Goal: Transaction & Acquisition: Book appointment/travel/reservation

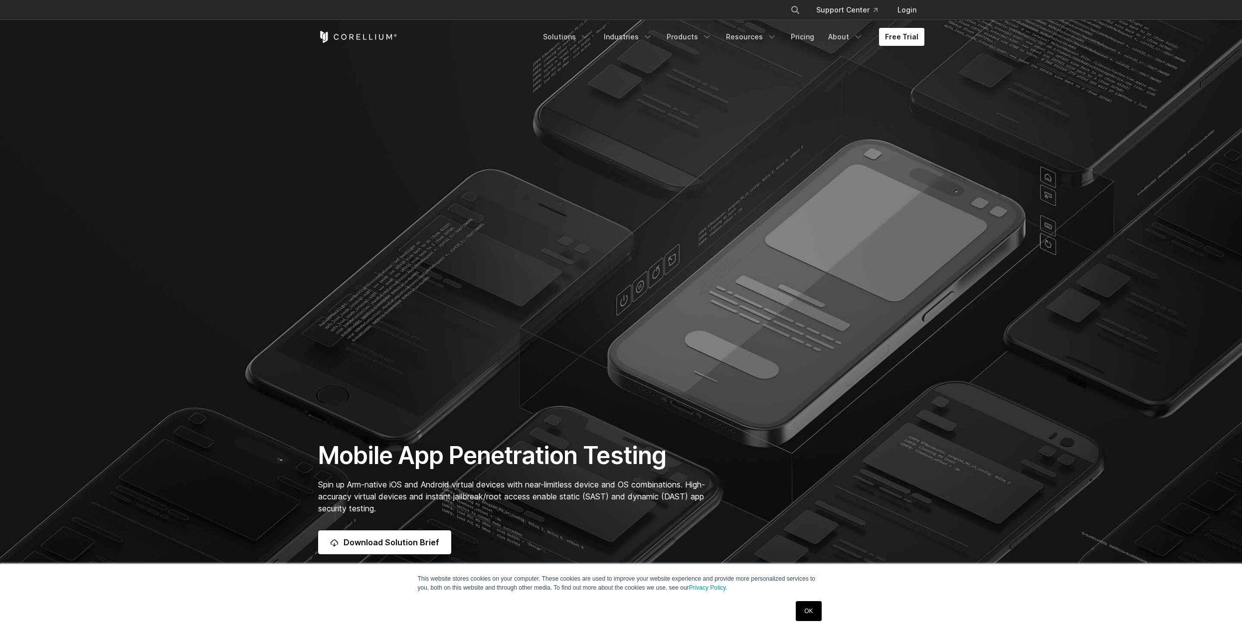
click at [908, 40] on link "Free Trial" at bounding box center [901, 37] width 45 height 18
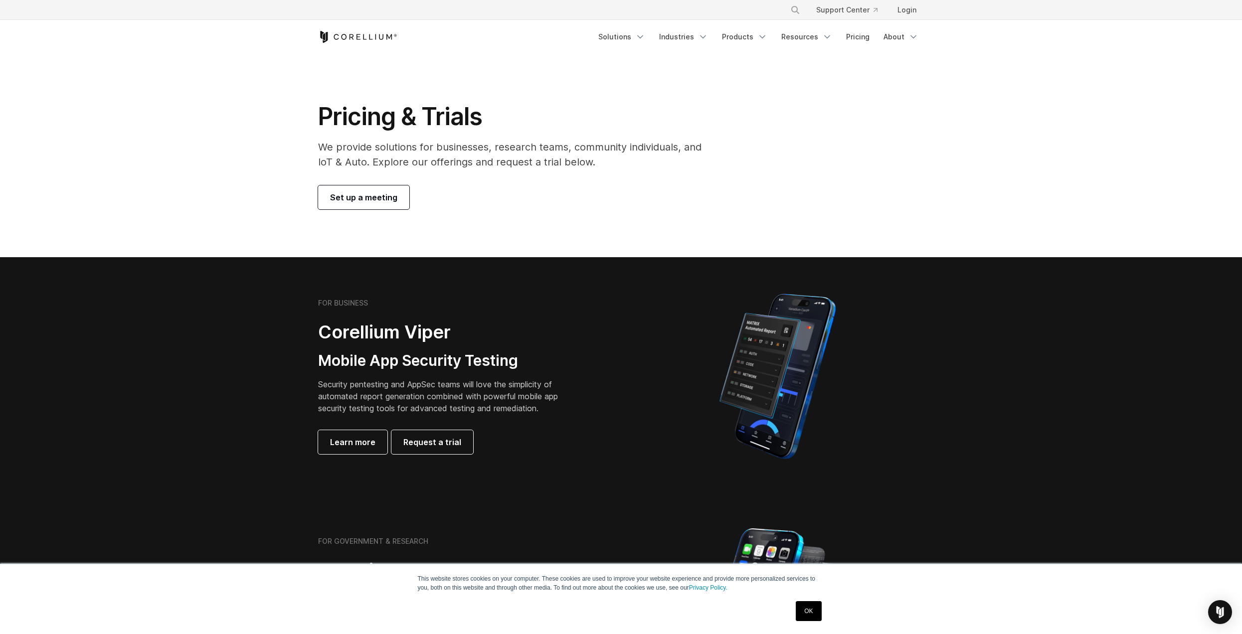
click at [377, 193] on span "Set up a meeting" at bounding box center [363, 197] width 67 height 12
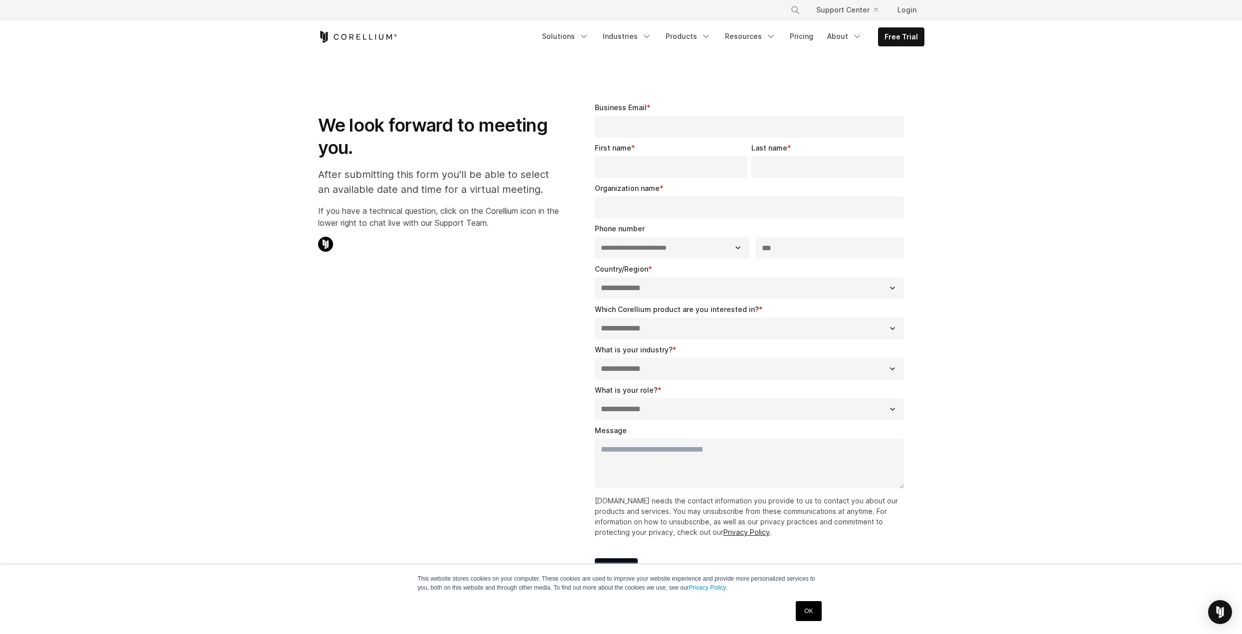
select select "**"
click at [908, 35] on link "Free Trial" at bounding box center [900, 37] width 45 height 18
click at [900, 34] on link "Free Trial" at bounding box center [900, 37] width 45 height 18
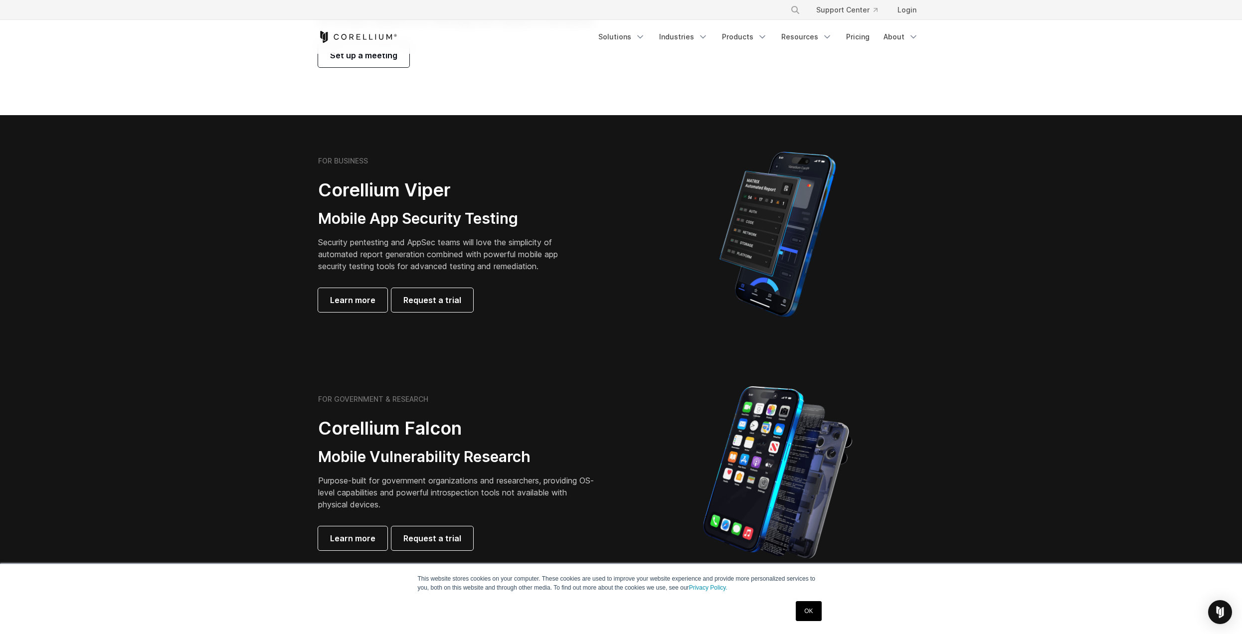
scroll to position [199, 0]
